Goal: Information Seeking & Learning: Compare options

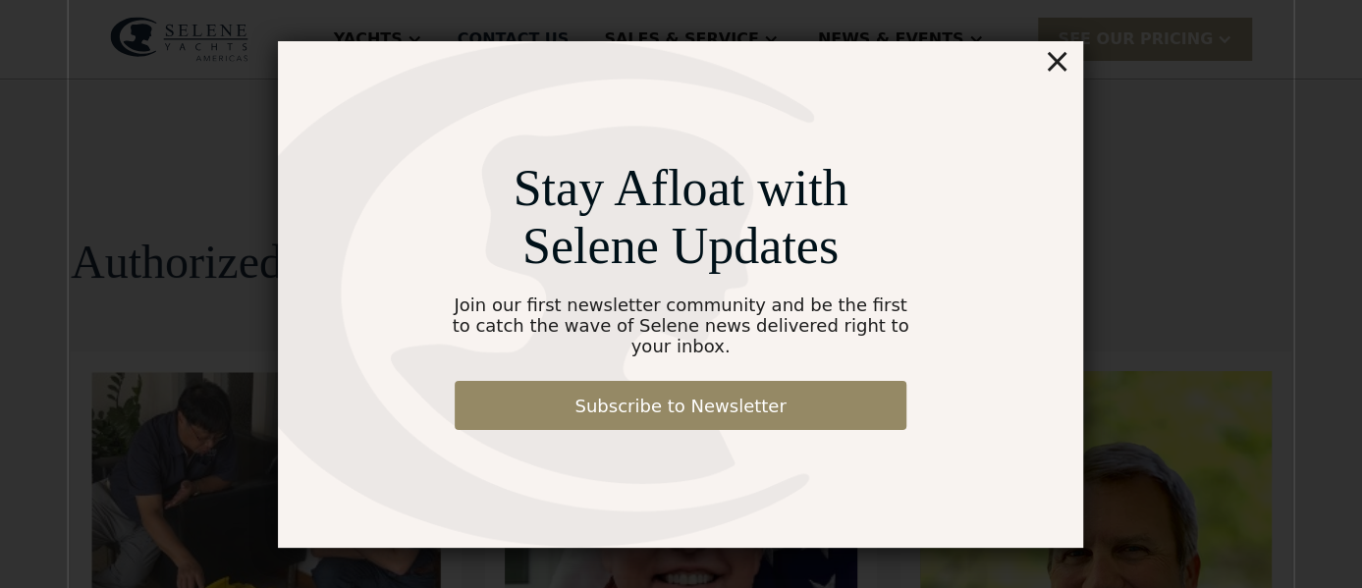
click at [1062, 74] on div "×" at bounding box center [1057, 60] width 28 height 39
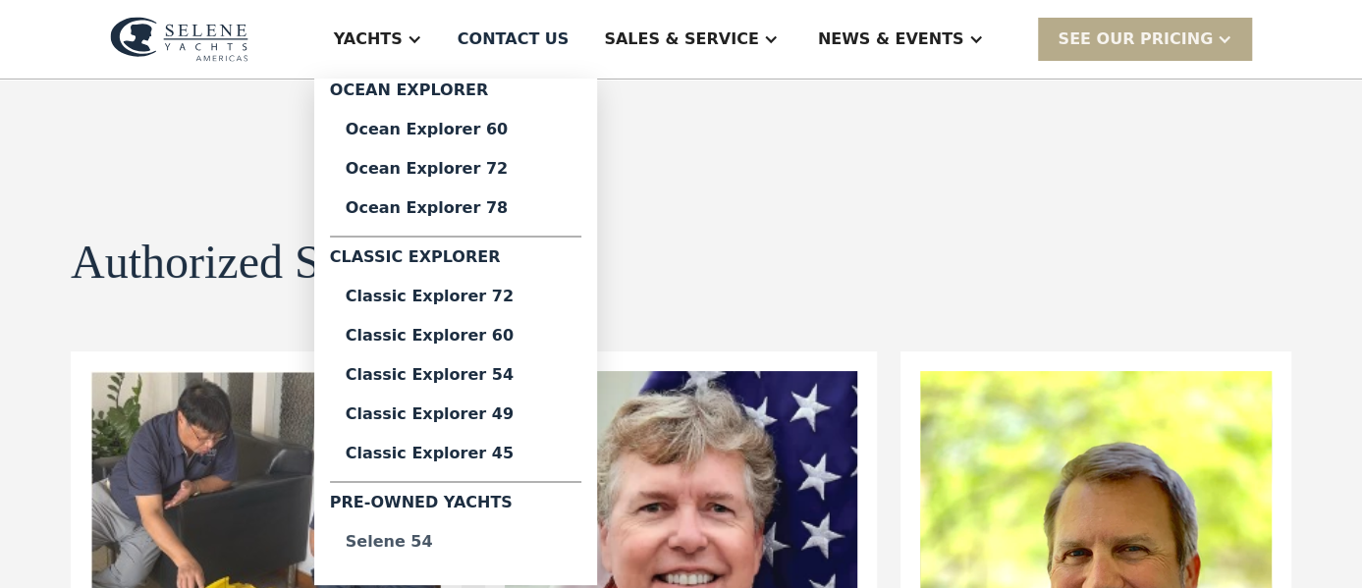
click at [508, 534] on div "Selene 54" at bounding box center [456, 542] width 220 height 16
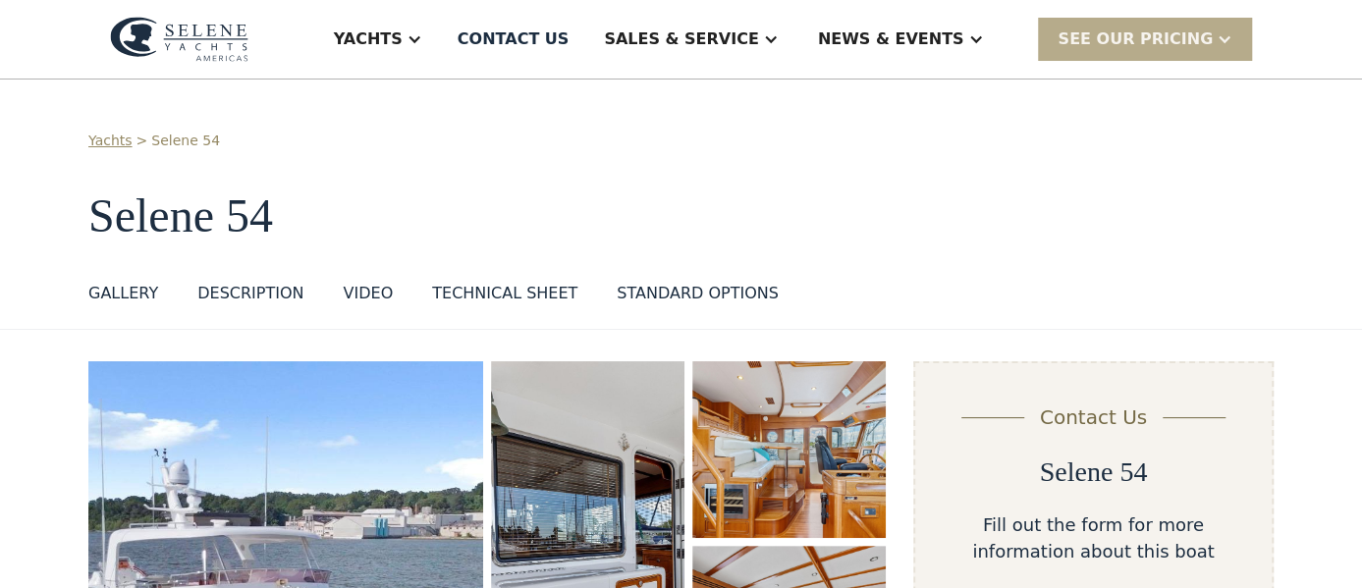
click at [651, 298] on div "STANDARD OPTIONS" at bounding box center [698, 294] width 162 height 24
click at [252, 293] on div "DESCRIPTION" at bounding box center [250, 294] width 106 height 24
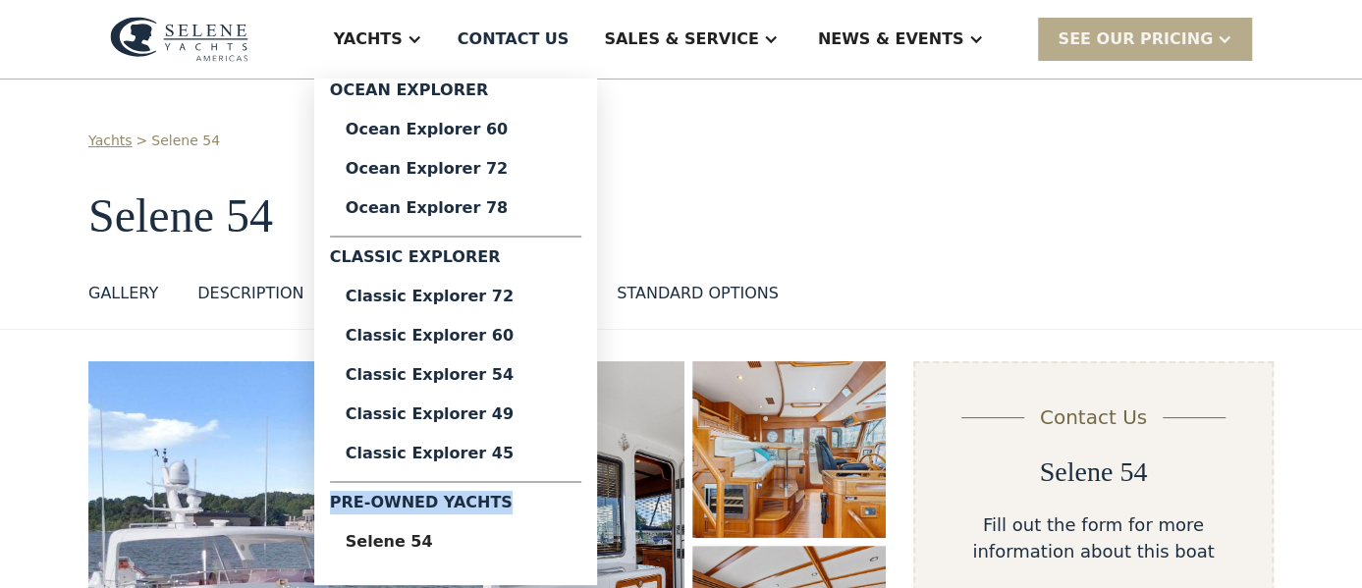
drag, startPoint x: 614, startPoint y: 508, endPoint x: 440, endPoint y: 503, distance: 173.9
click at [440, 503] on ul "Ocean Explorer Ocean Explorer 60 Ocean Explorer 72 Ocean Explorer 78 Classic Ex…" at bounding box center [455, 324] width 283 height 491
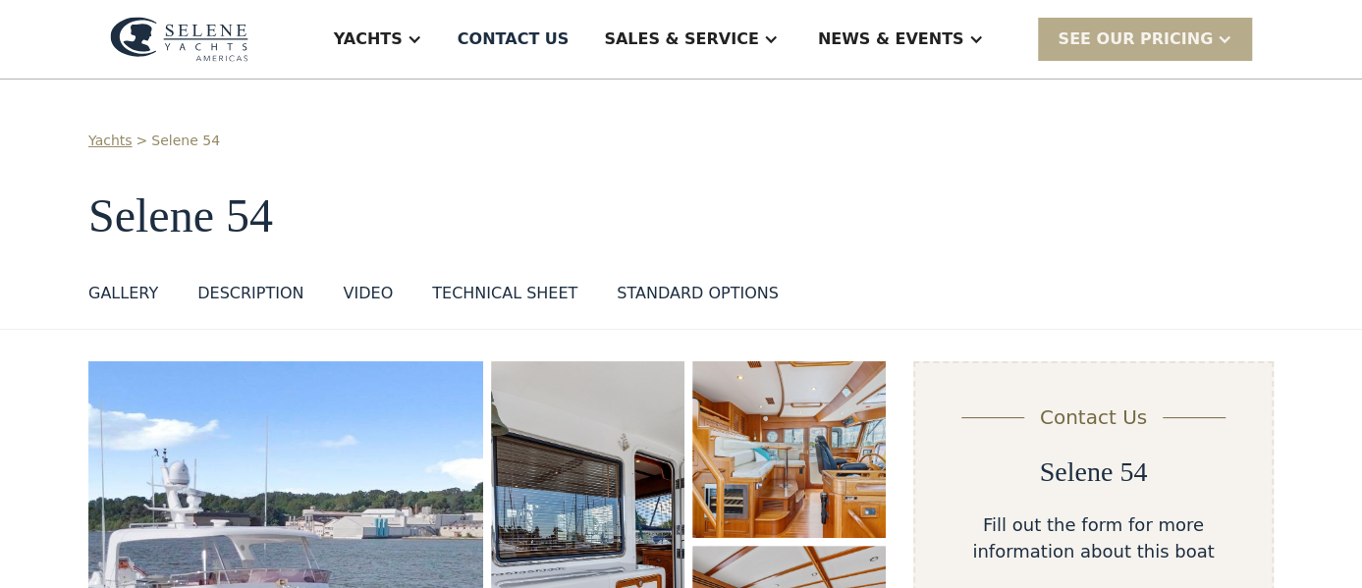
click at [674, 137] on div "Yachts > Selene 54" at bounding box center [680, 141] width 1185 height 21
drag, startPoint x: 287, startPoint y: 213, endPoint x: 92, endPoint y: 205, distance: 194.6
click at [92, 205] on h1 "Selene 54" at bounding box center [680, 216] width 1185 height 52
copy h1 "Selene 54"
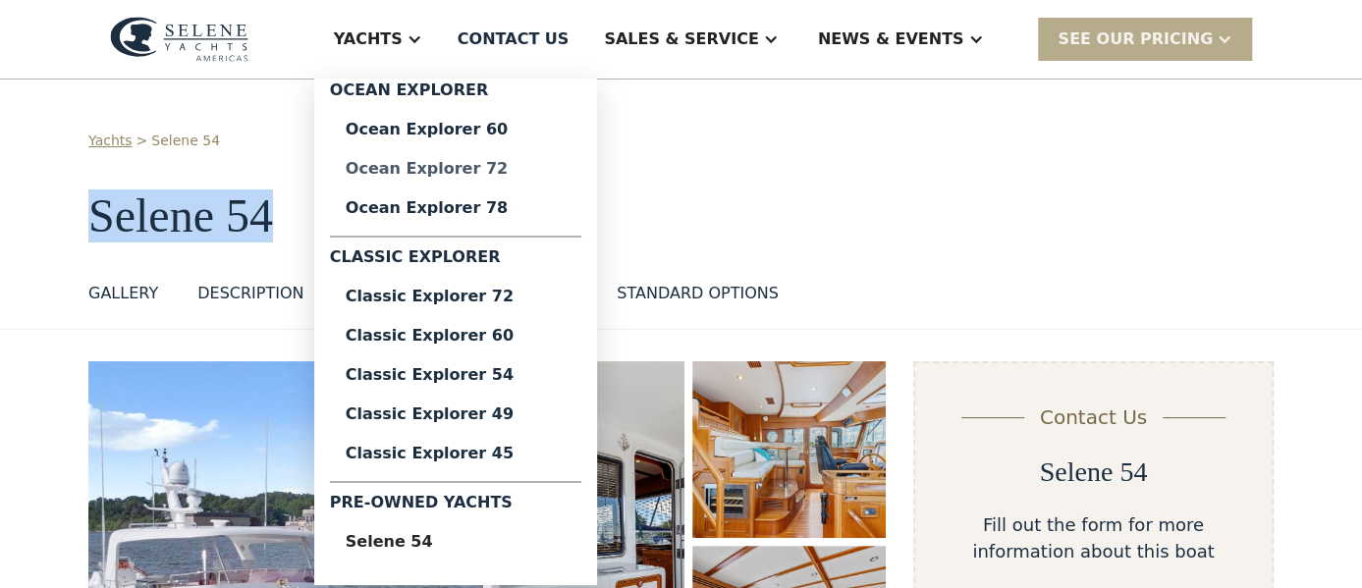
click at [566, 177] on div "Ocean Explorer 72" at bounding box center [456, 169] width 220 height 16
click at [539, 417] on div "Classic Explorer 49" at bounding box center [456, 415] width 220 height 16
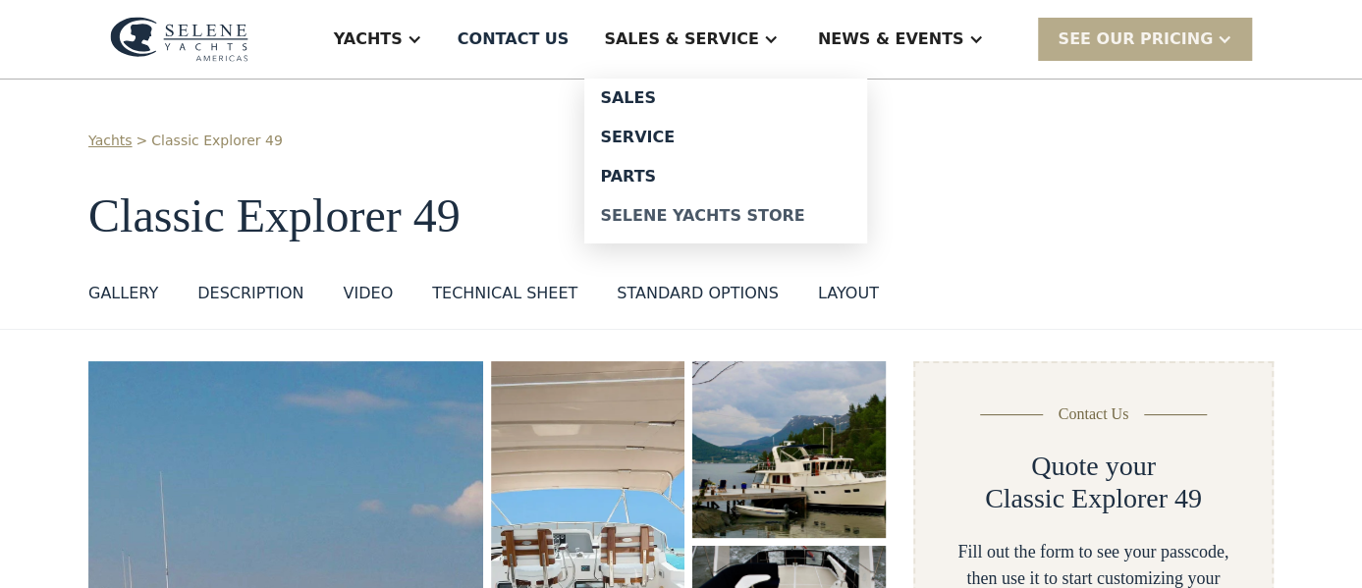
click at [775, 210] on div "Selene Yachts Store" at bounding box center [725, 216] width 251 height 16
